Goal: Communication & Community: Participate in discussion

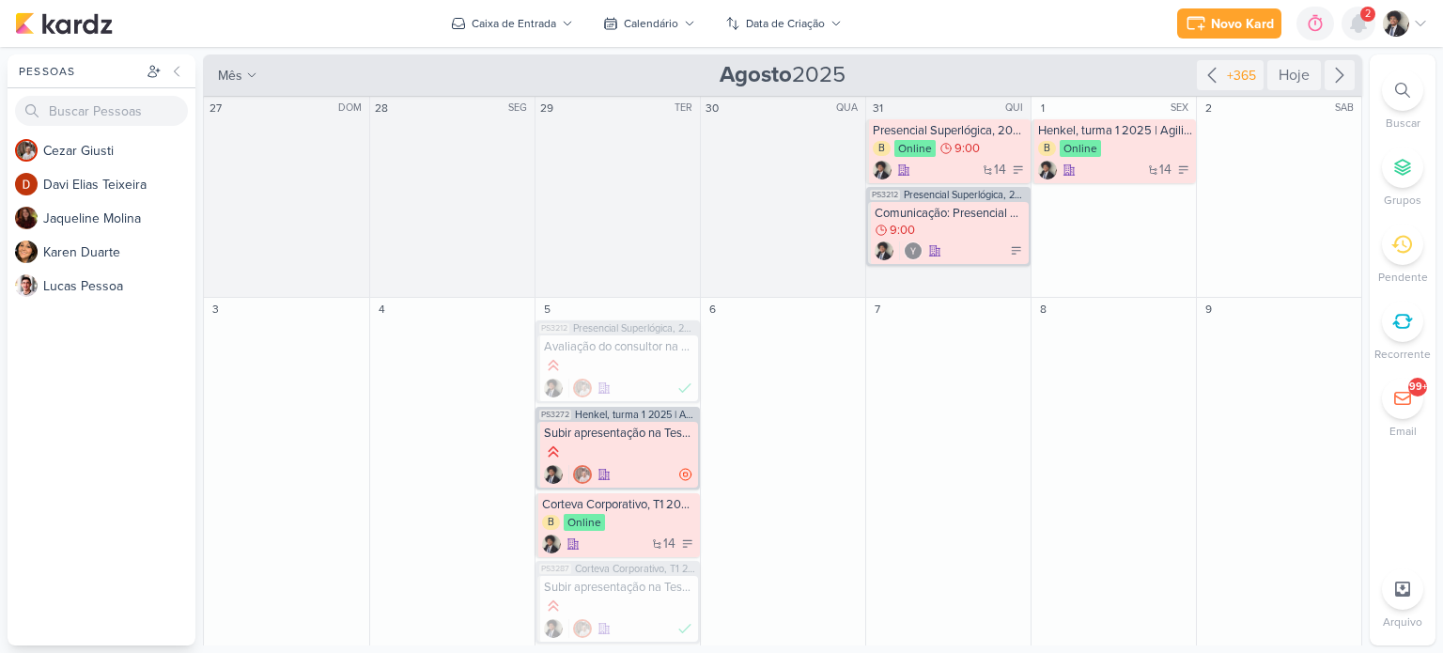
click at [1358, 19] on icon at bounding box center [1358, 23] width 15 height 17
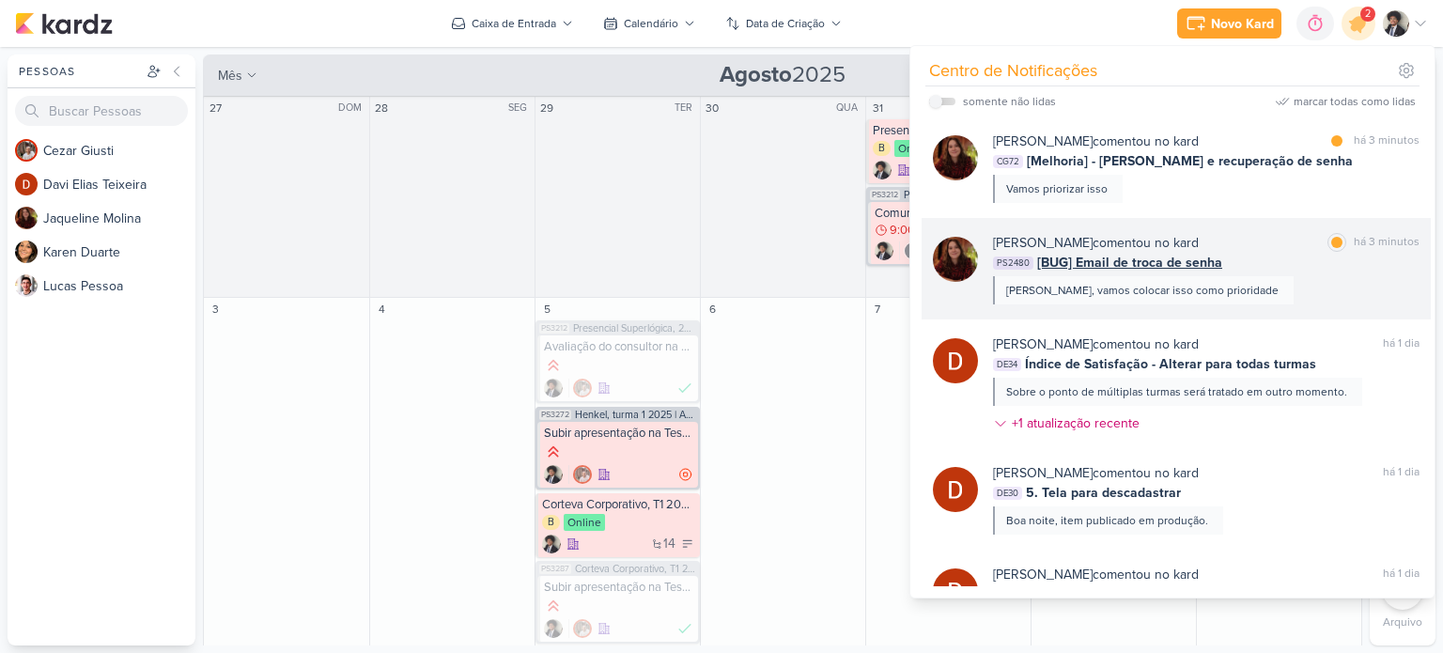
click at [1165, 251] on div "[PERSON_NAME] comentou no kard" at bounding box center [1096, 243] width 206 height 20
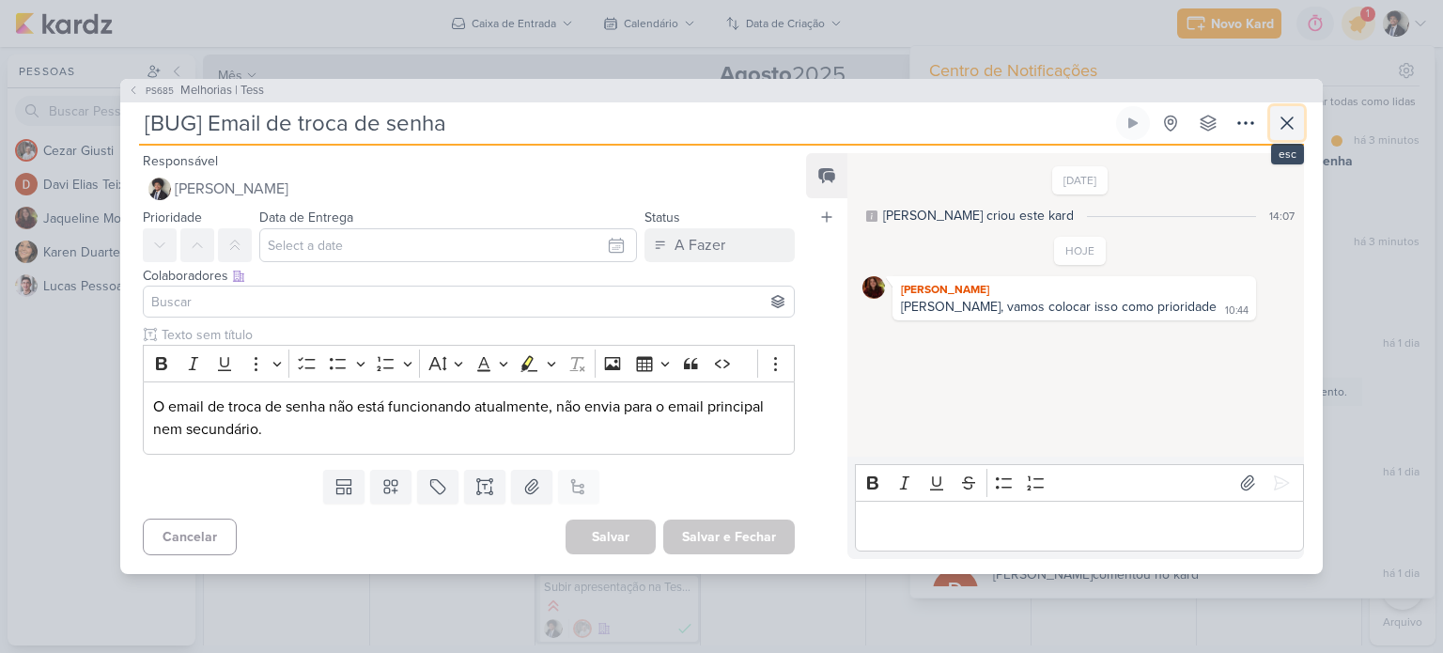
click at [1292, 128] on icon at bounding box center [1286, 123] width 23 height 23
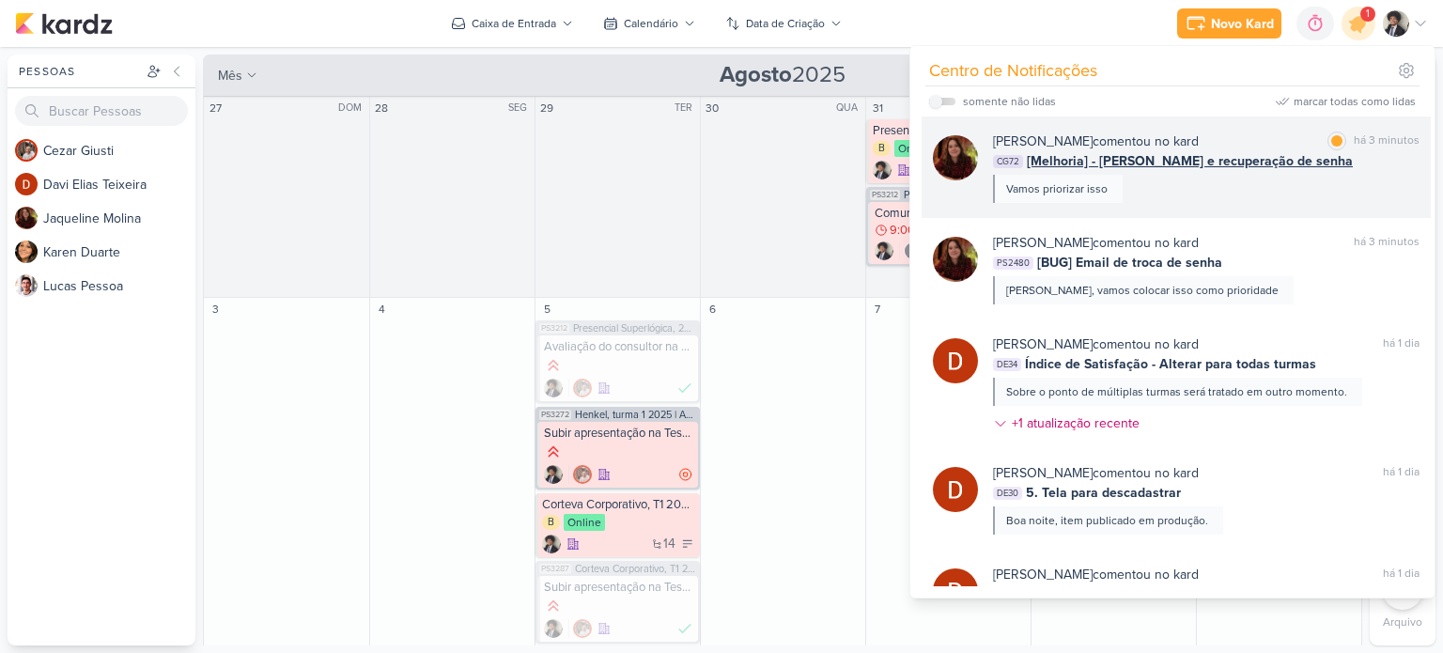
click at [1153, 163] on span "[Melhoria] - [PERSON_NAME] e recuperação de senha" at bounding box center [1190, 161] width 326 height 20
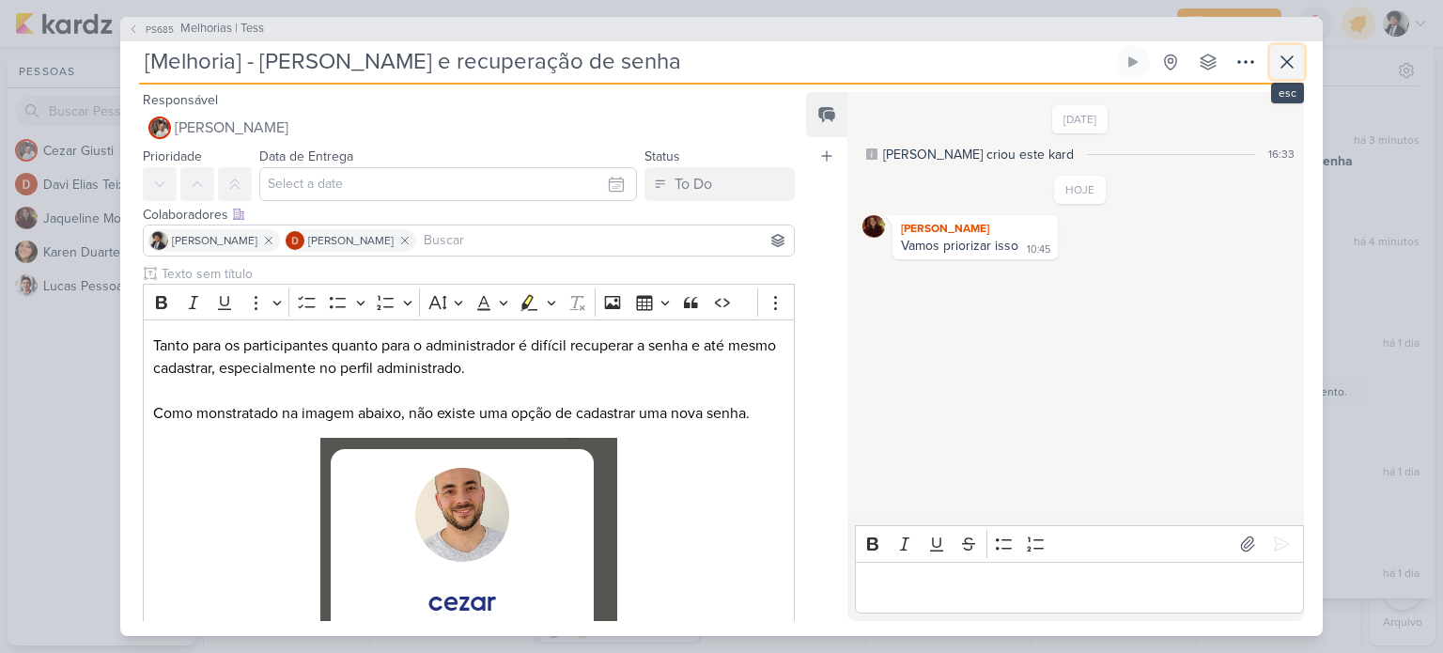
click at [1289, 70] on icon at bounding box center [1286, 62] width 23 height 23
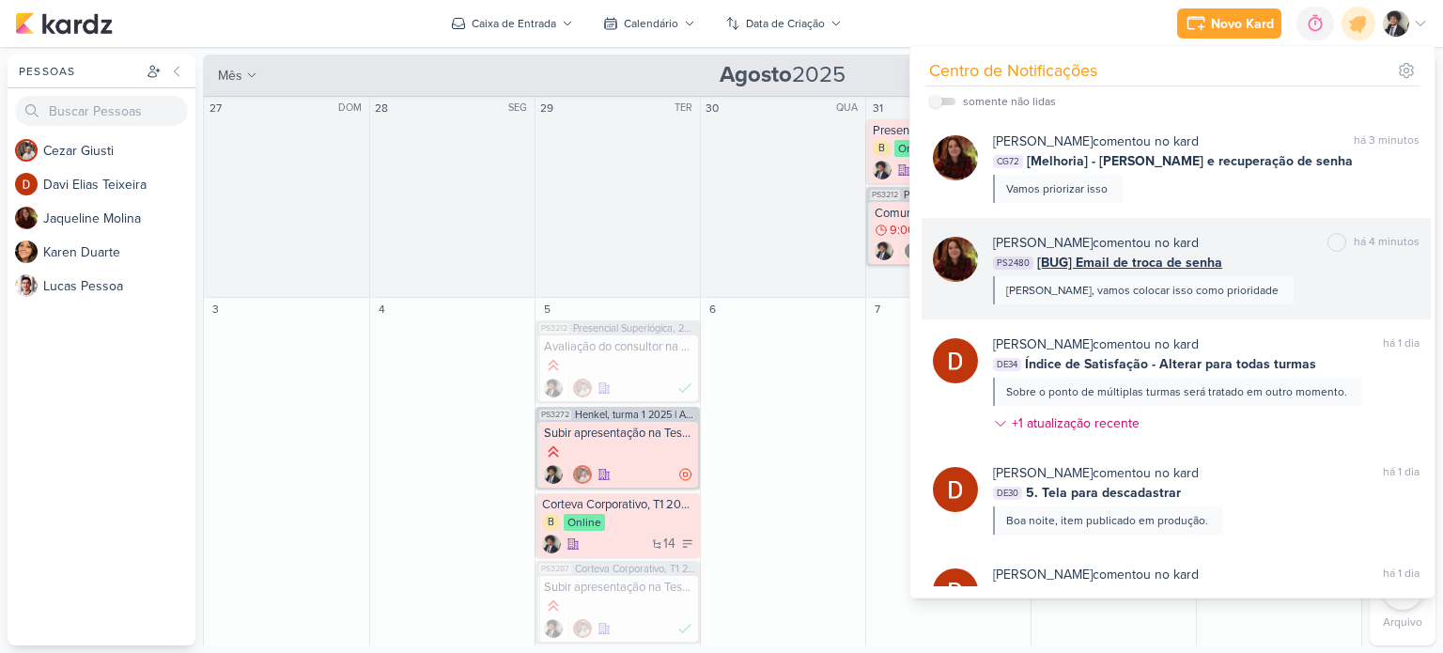
click at [1191, 257] on span "[BUG] Email de troca de senha" at bounding box center [1129, 263] width 185 height 20
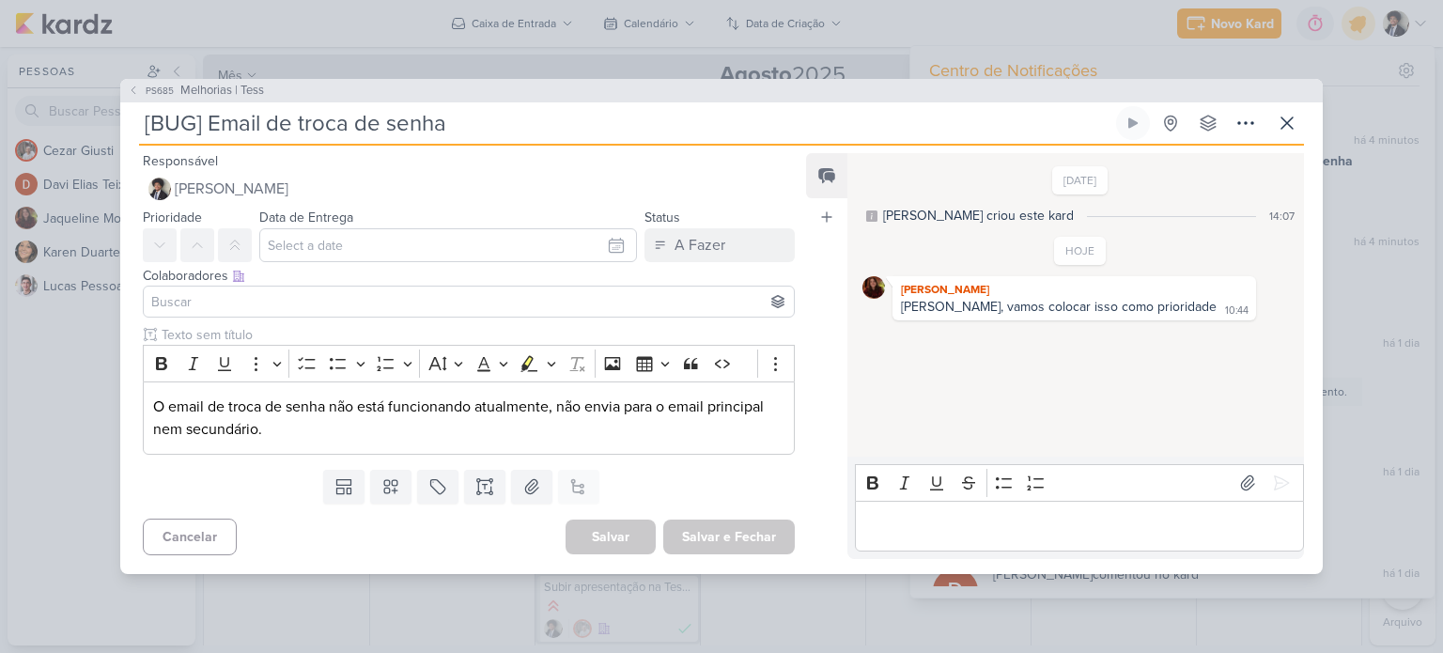
click at [295, 290] on input at bounding box center [468, 301] width 642 height 23
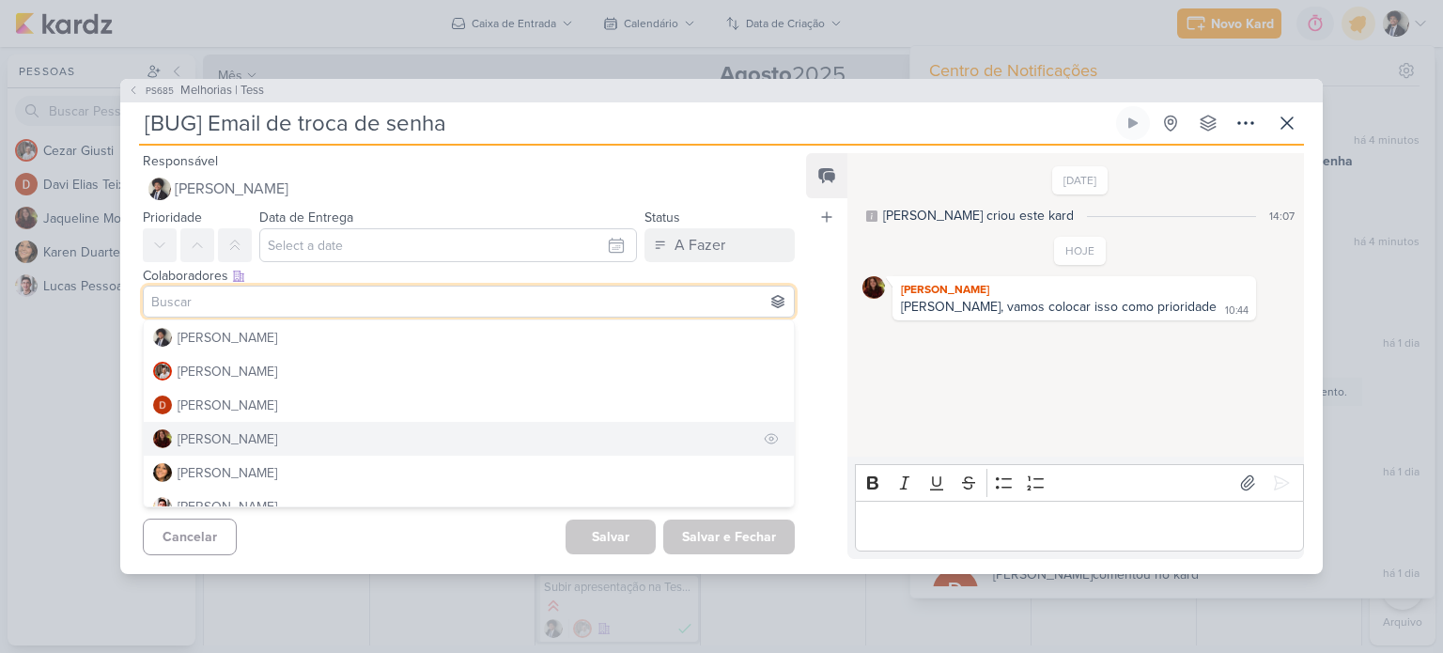
click at [255, 440] on div "[PERSON_NAME]" at bounding box center [228, 439] width 100 height 20
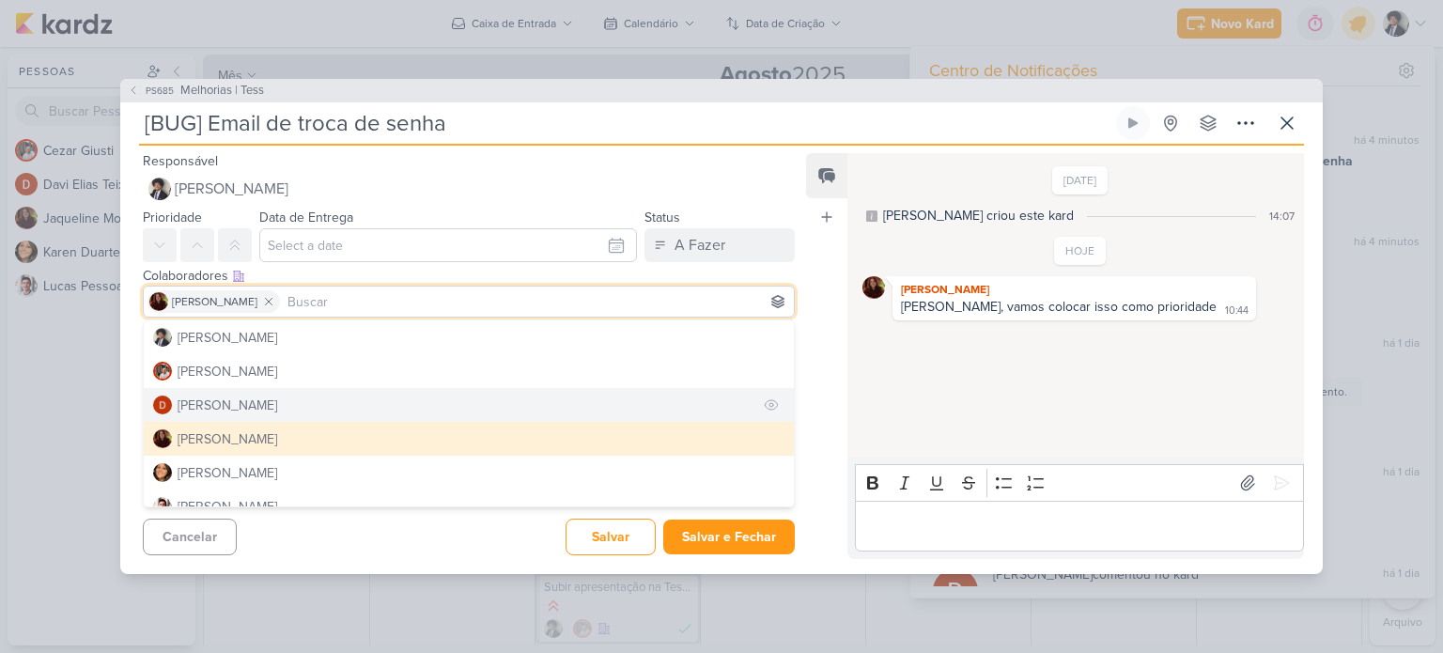
click at [298, 405] on button "[PERSON_NAME]" at bounding box center [469, 405] width 650 height 34
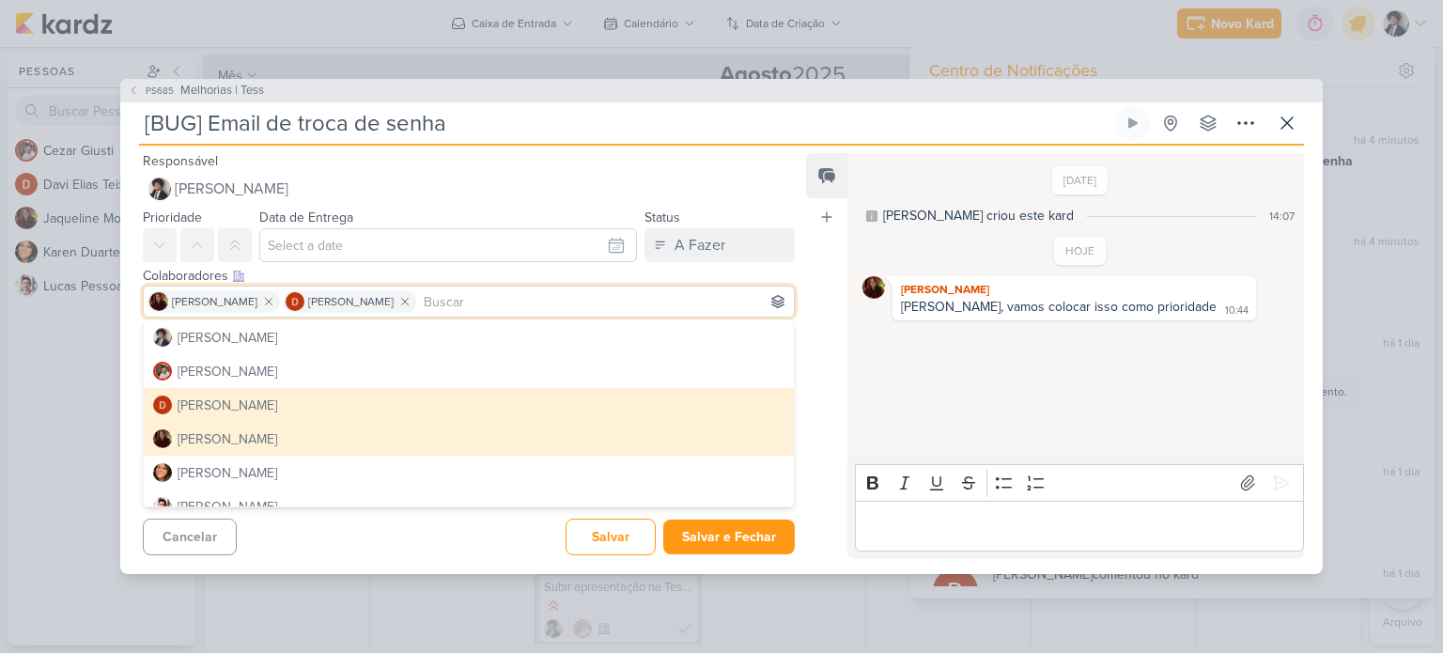
click at [138, 386] on div "Clique para deixar o item visível somente à membros da sua organização Rich Tex…" at bounding box center [461, 393] width 682 height 137
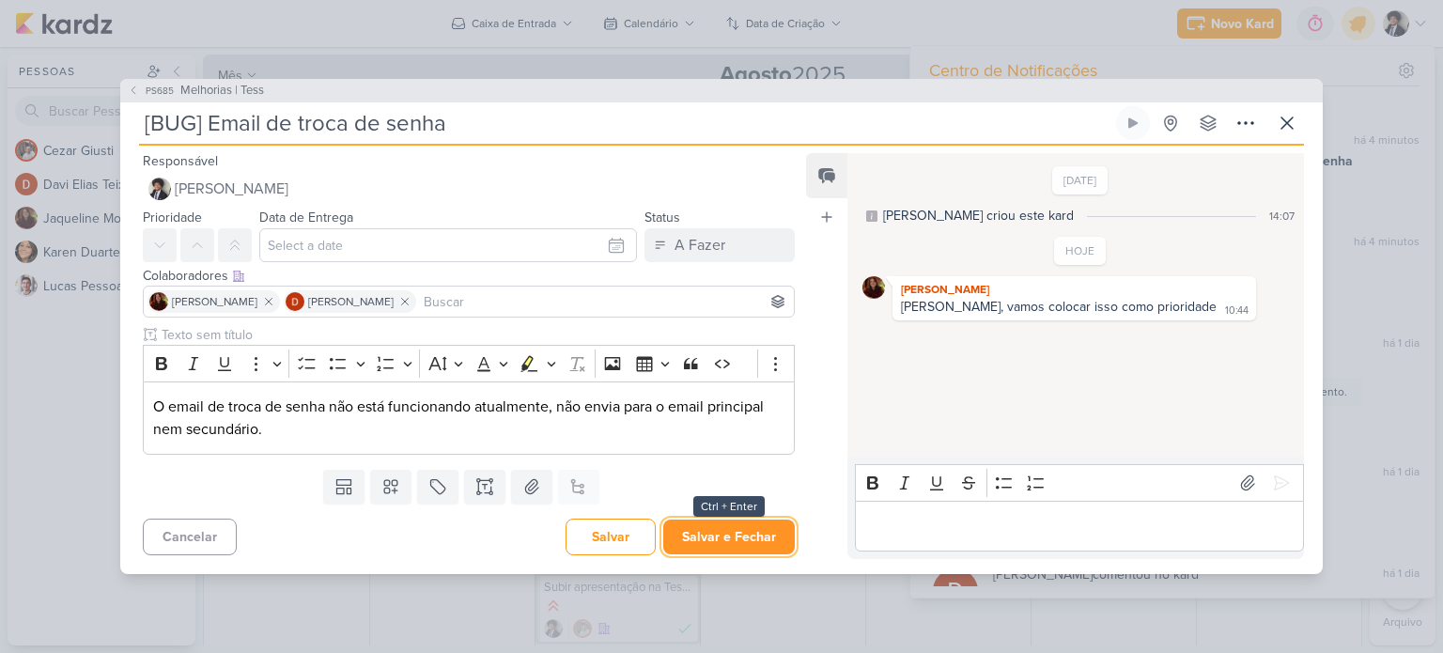
click at [725, 540] on button "Salvar e Fechar" at bounding box center [728, 536] width 131 height 35
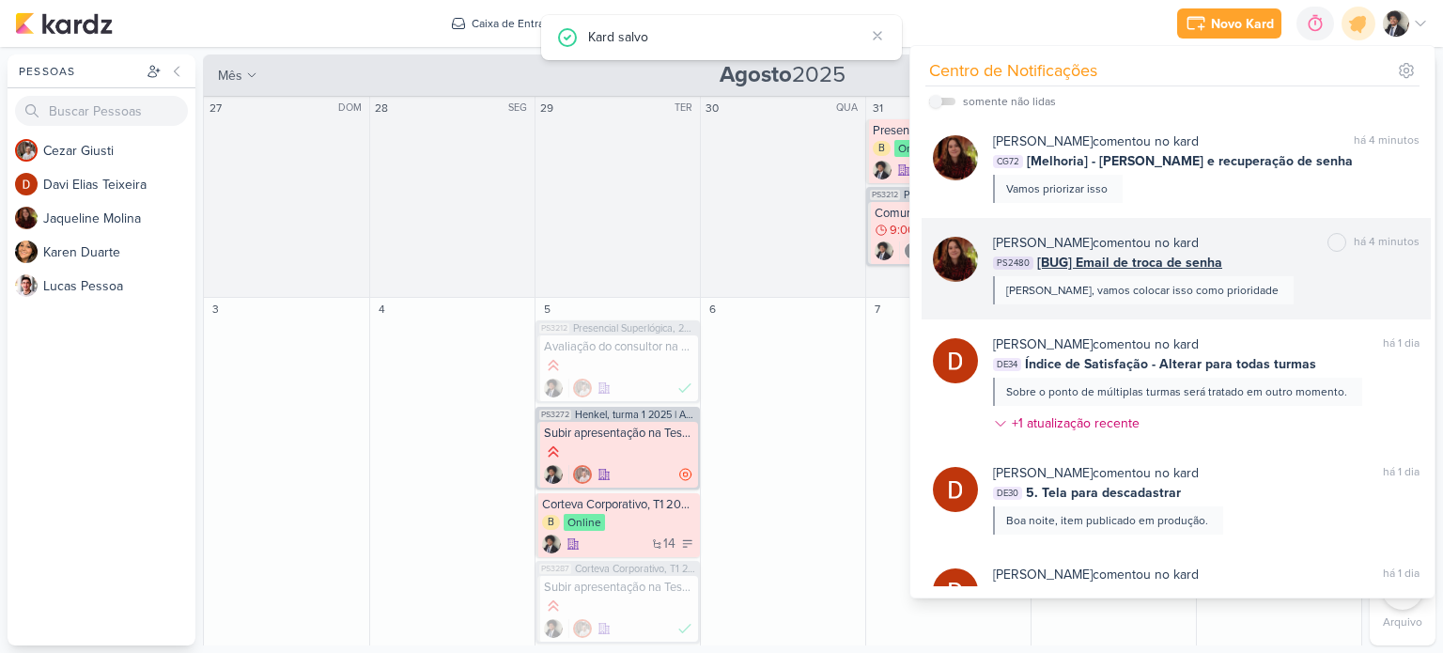
click at [1094, 286] on div "[PERSON_NAME], vamos colocar isso como prioridade" at bounding box center [1142, 290] width 272 height 17
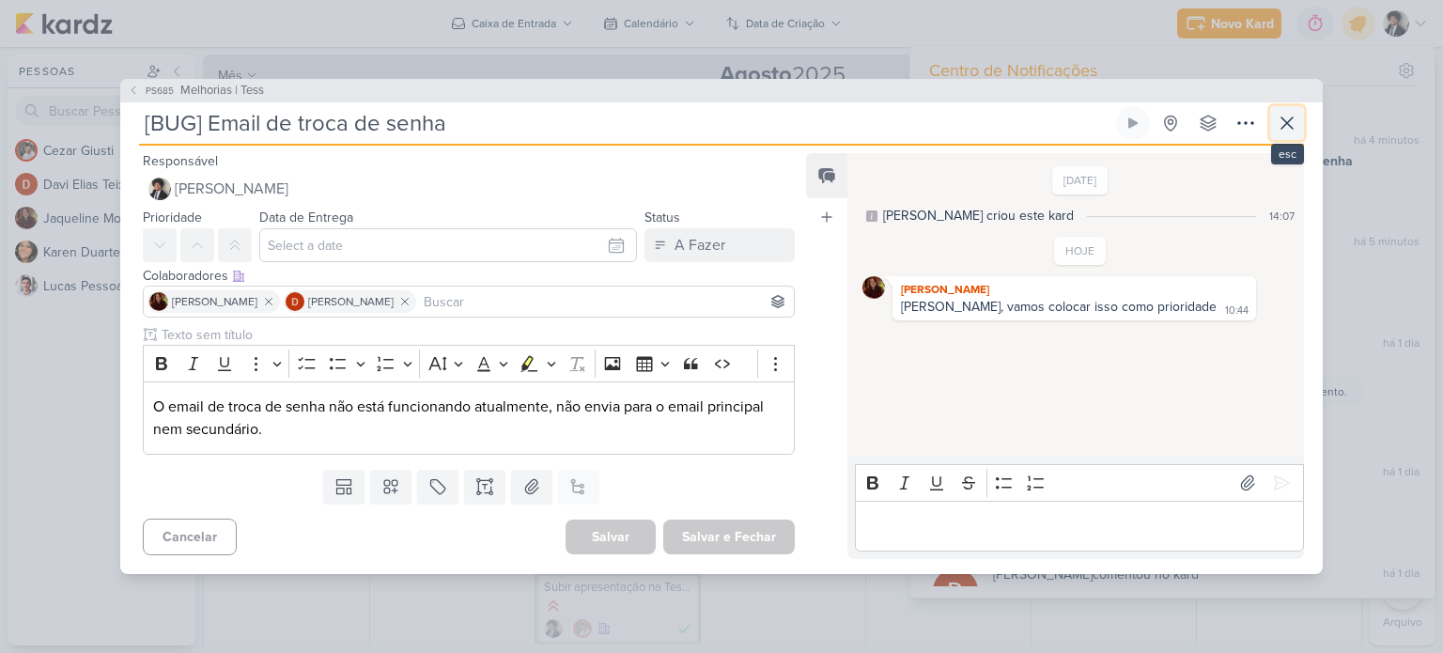
click at [1284, 134] on icon at bounding box center [1286, 123] width 23 height 23
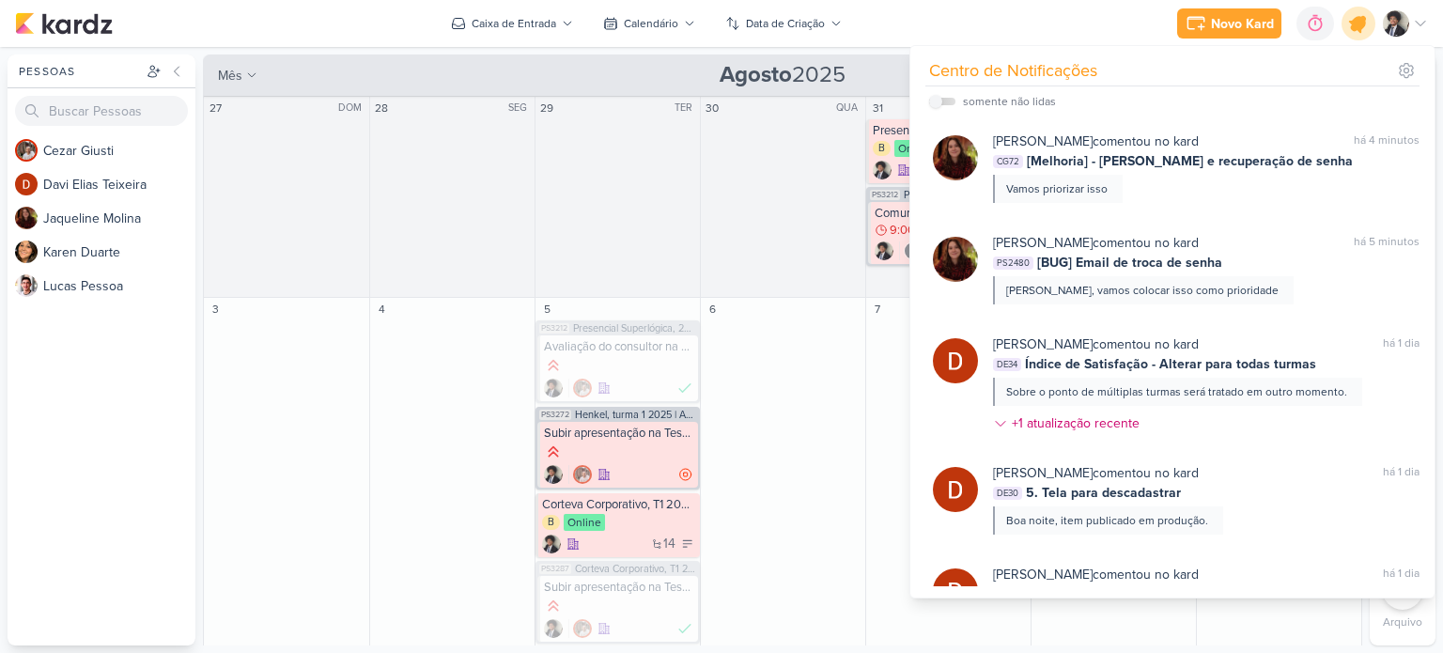
click at [1354, 22] on icon at bounding box center [1358, 23] width 23 height 23
